Goal: Find specific page/section: Find specific page/section

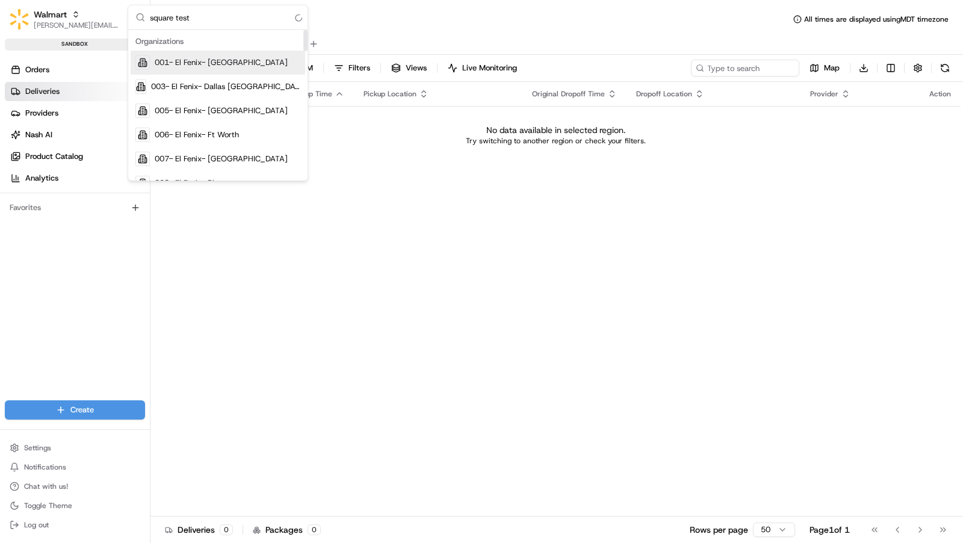
type input "square test"
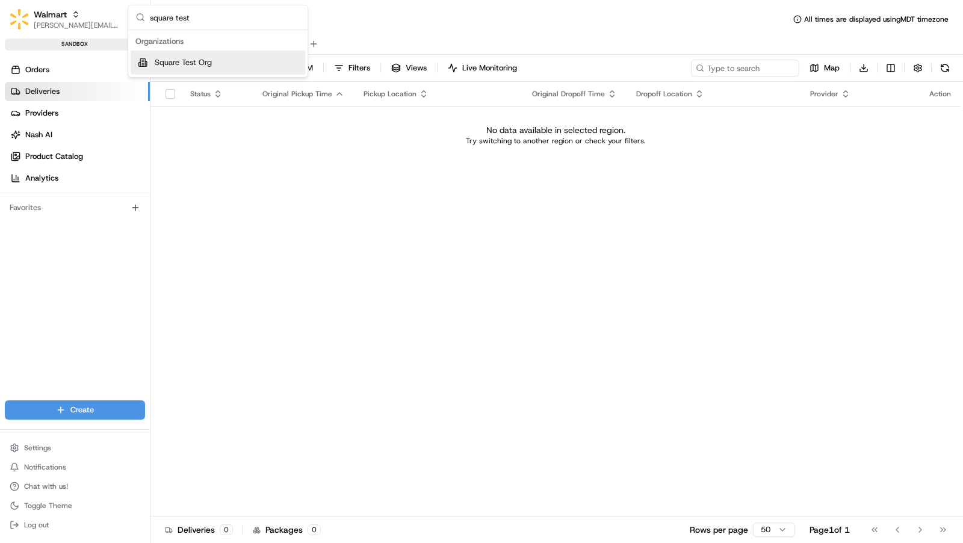
click at [233, 63] on div "Square Test Org" at bounding box center [218, 63] width 175 height 24
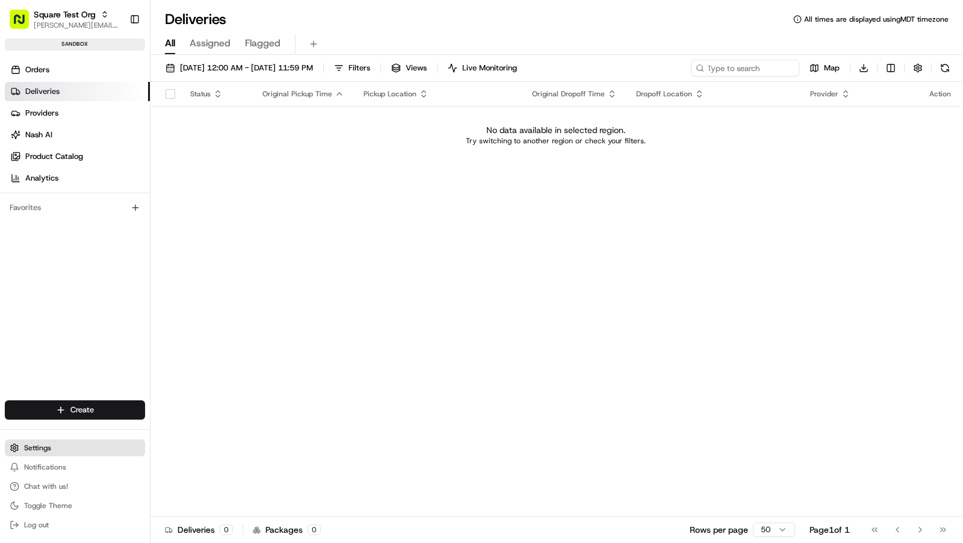
click at [41, 448] on span "Settings" at bounding box center [37, 448] width 27 height 10
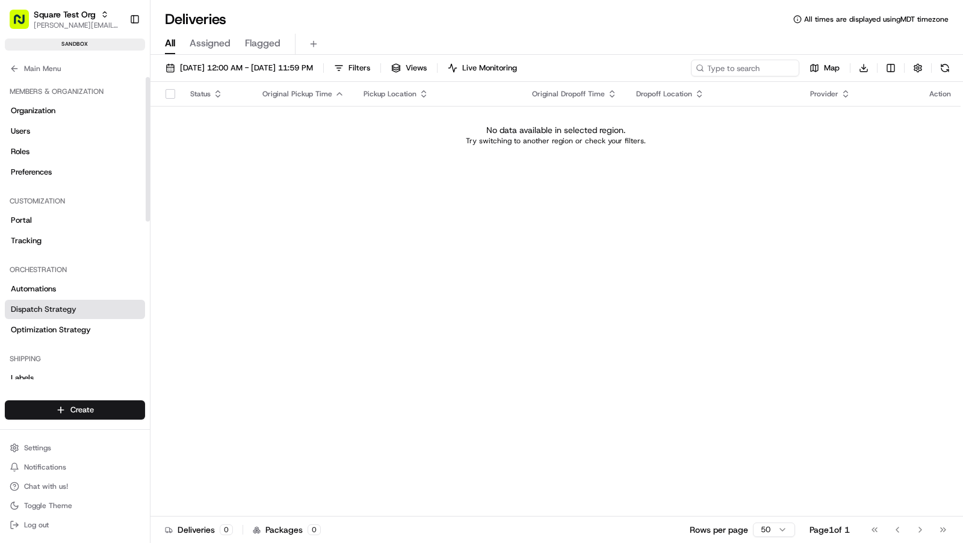
scroll to position [328, 0]
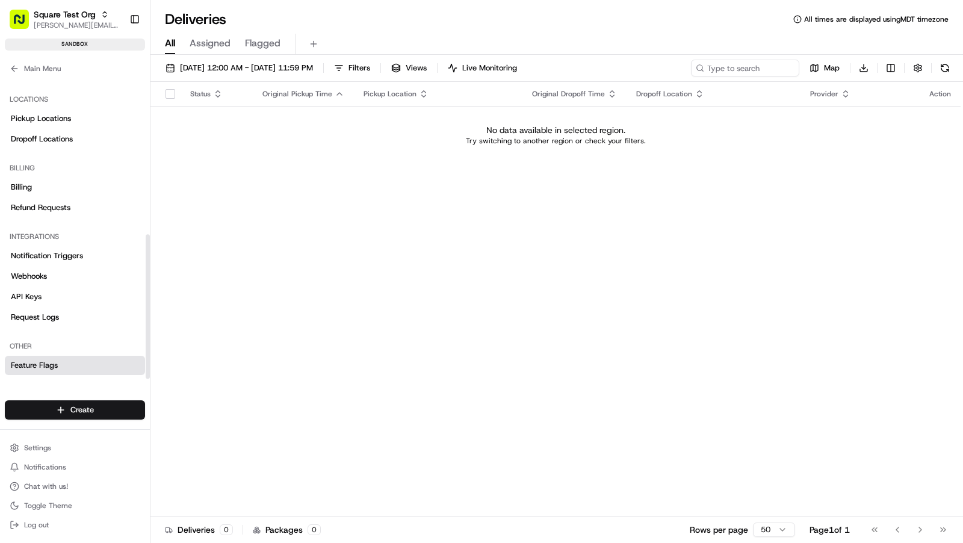
click at [46, 366] on span "Feature Flags" at bounding box center [34, 365] width 47 height 11
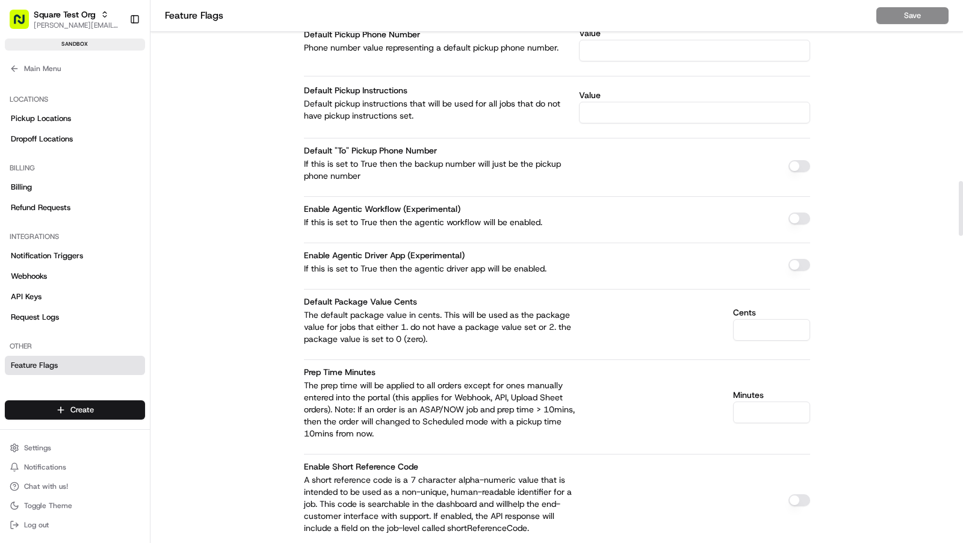
scroll to position [1787, 0]
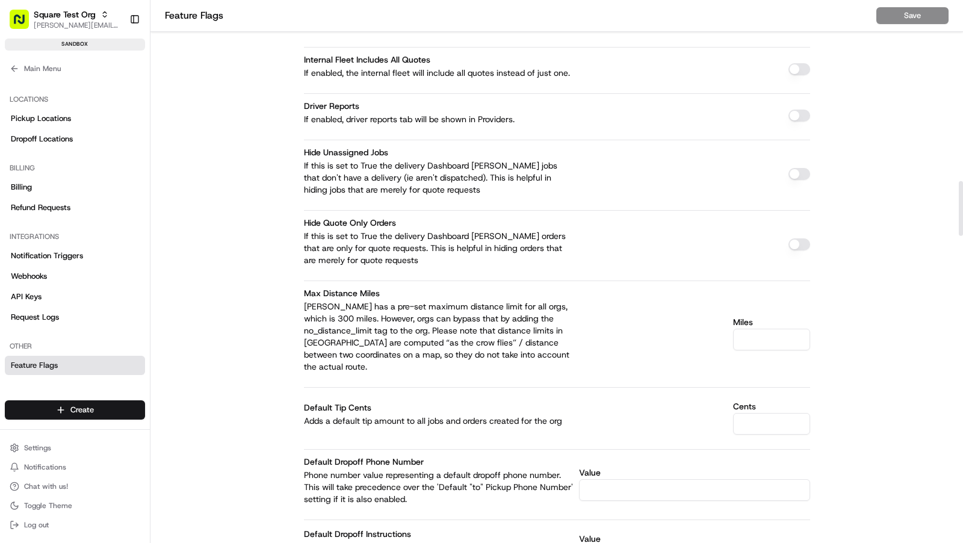
type input "r"
type input "rasa"
click at [224, 51] on div "Rasa" at bounding box center [218, 63] width 175 height 24
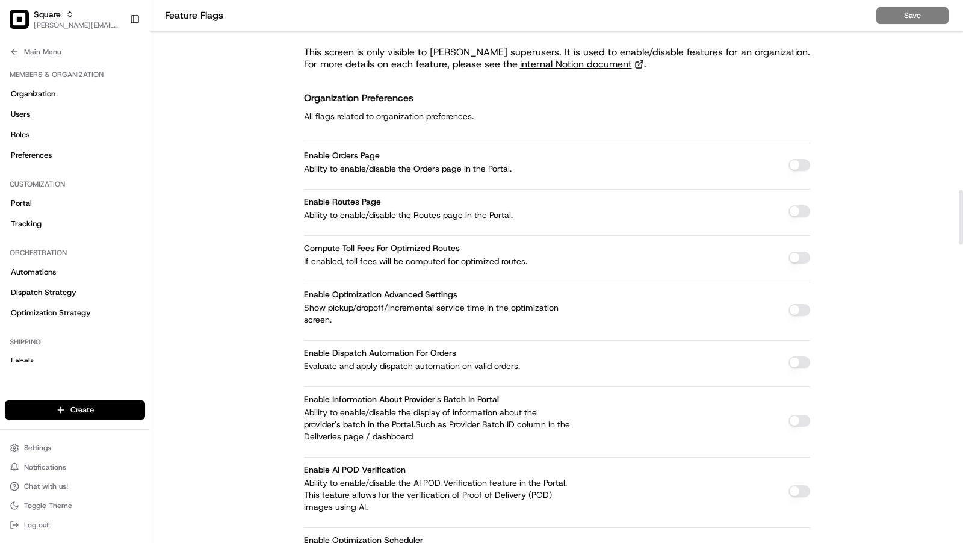
scroll to position [1875, 0]
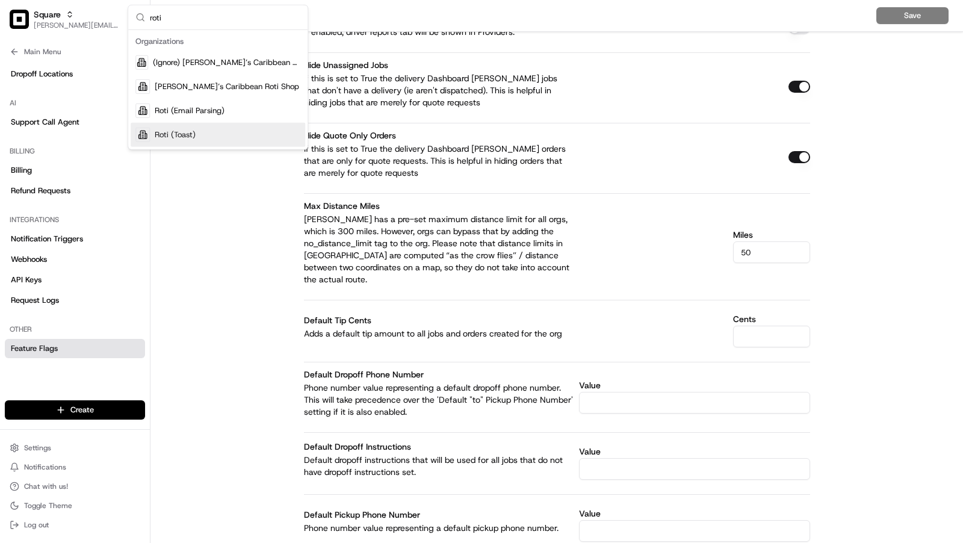
type input "roti"
click at [254, 128] on div "Roti (Toast)" at bounding box center [218, 135] width 175 height 24
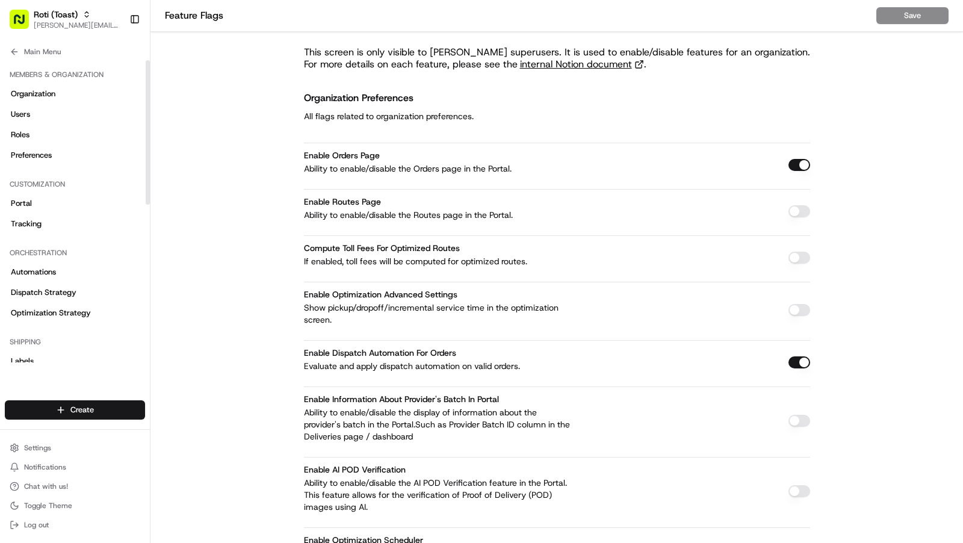
click at [34, 61] on div "Members & Organization Organization Users Roles Preferences" at bounding box center [75, 115] width 150 height 110
click at [34, 55] on span "Main Menu" at bounding box center [42, 52] width 37 height 10
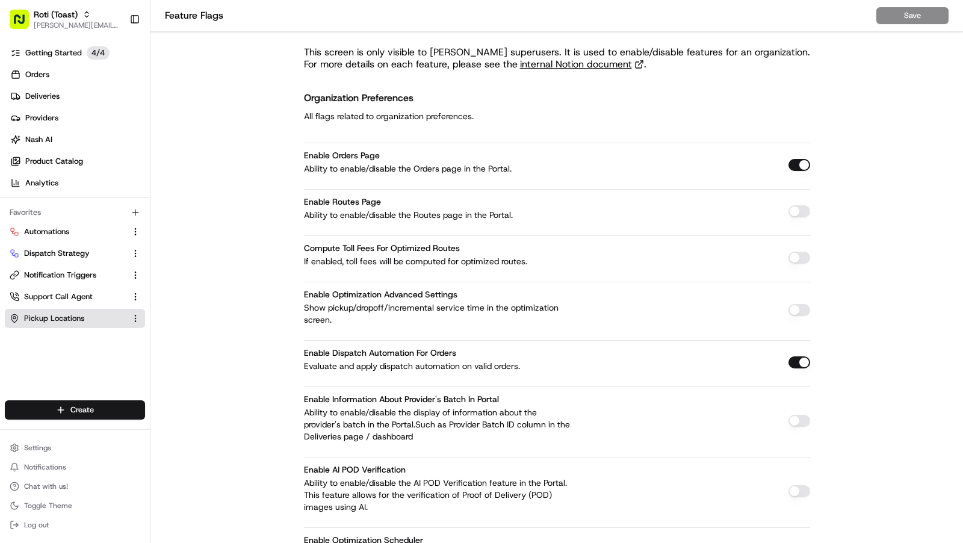
click at [61, 321] on span "Pickup Locations" at bounding box center [54, 318] width 60 height 11
